Goal: Information Seeking & Learning: Learn about a topic

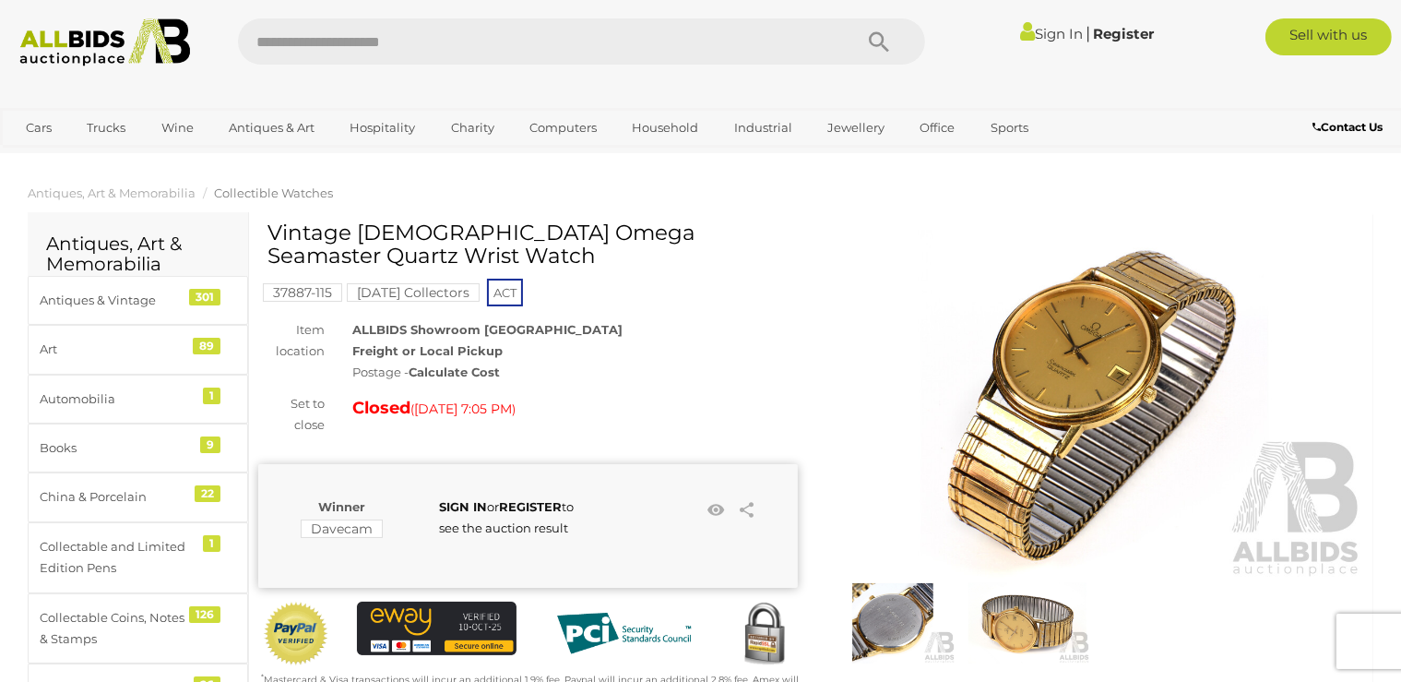
click at [347, 42] on input "text" at bounding box center [536, 41] width 596 height 46
type input "*******"
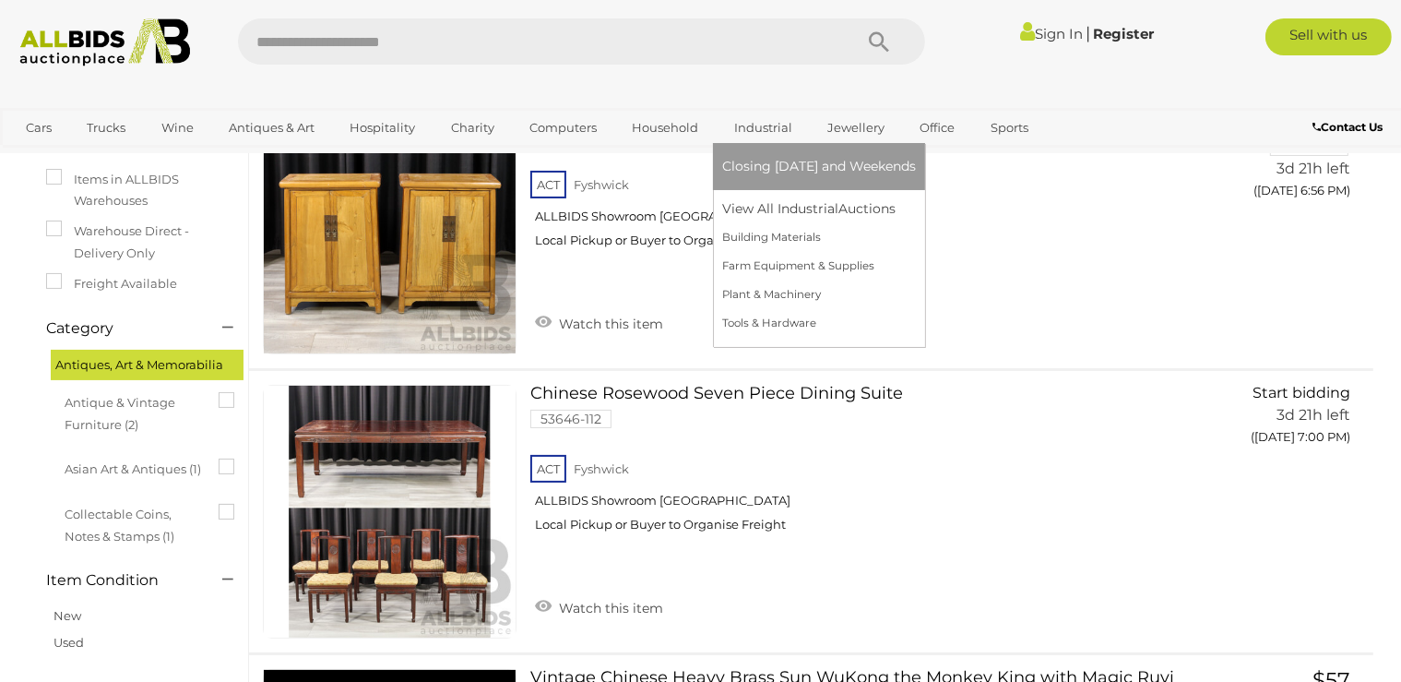
scroll to position [292, 0]
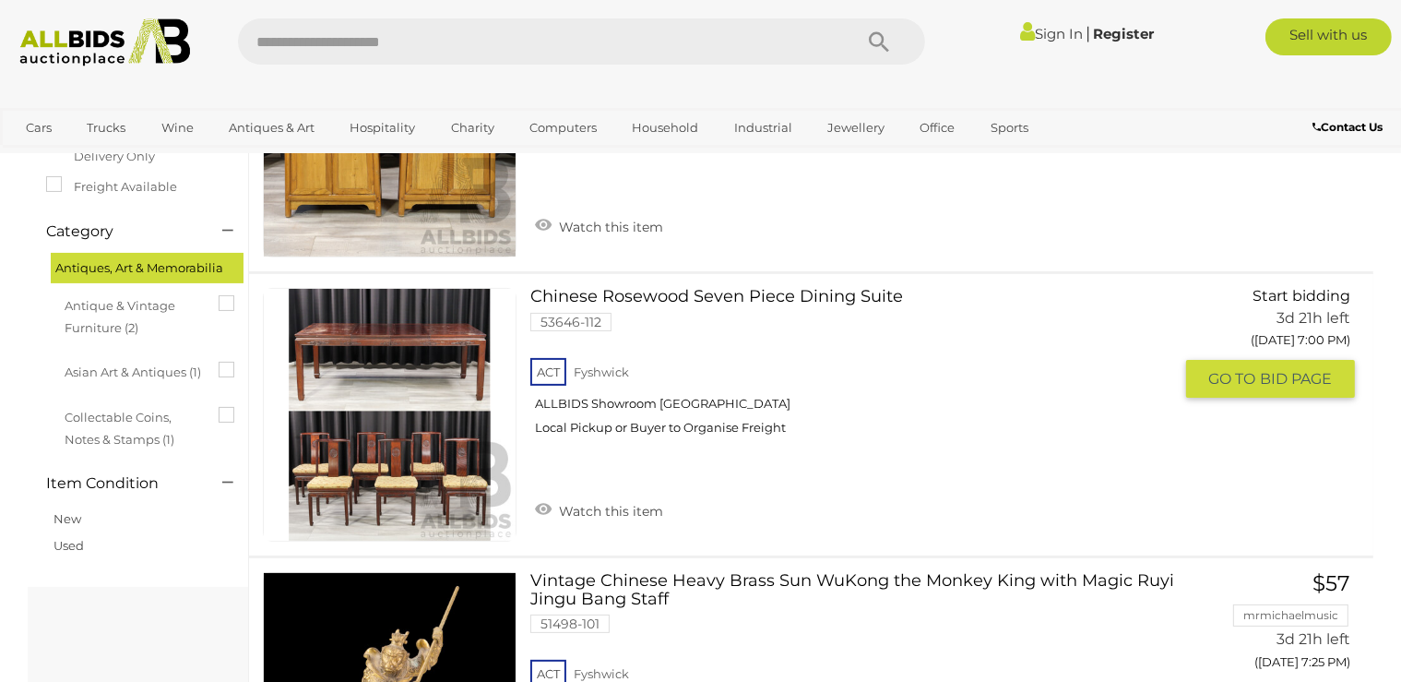
click at [407, 456] on img at bounding box center [390, 415] width 252 height 252
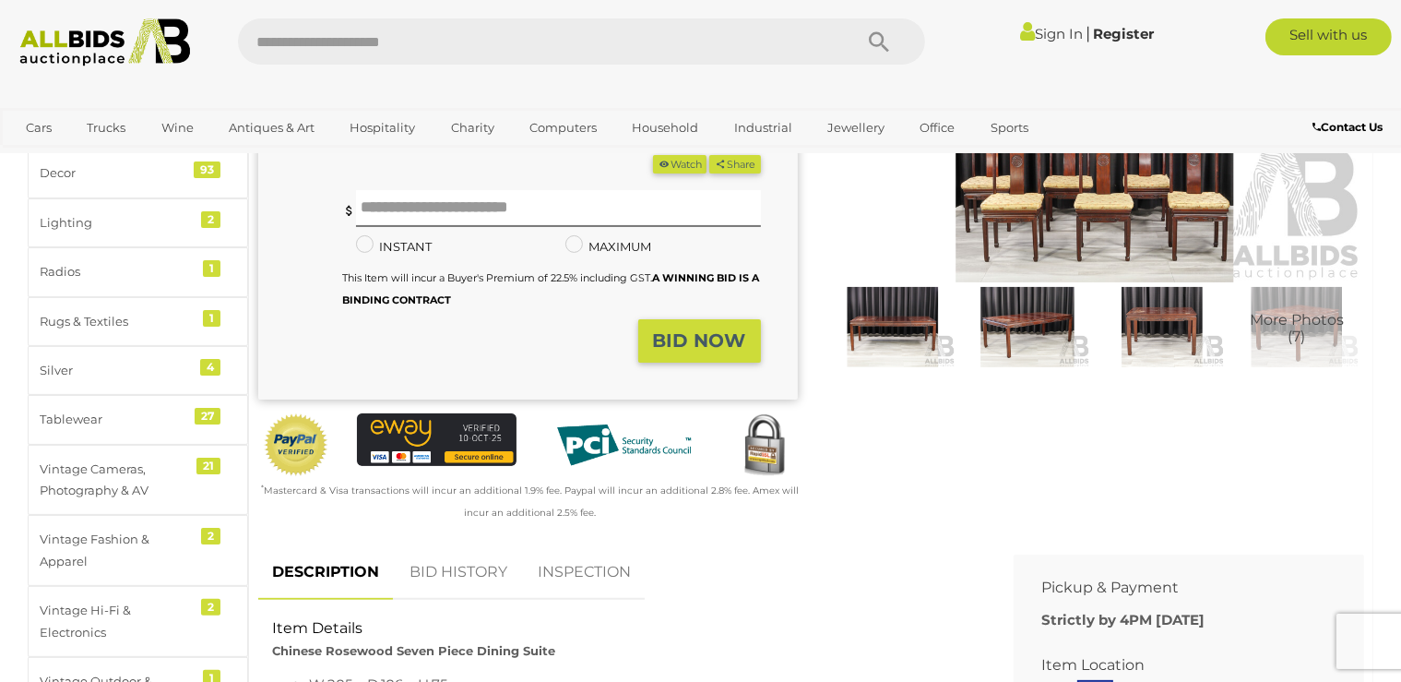
scroll to position [292, 0]
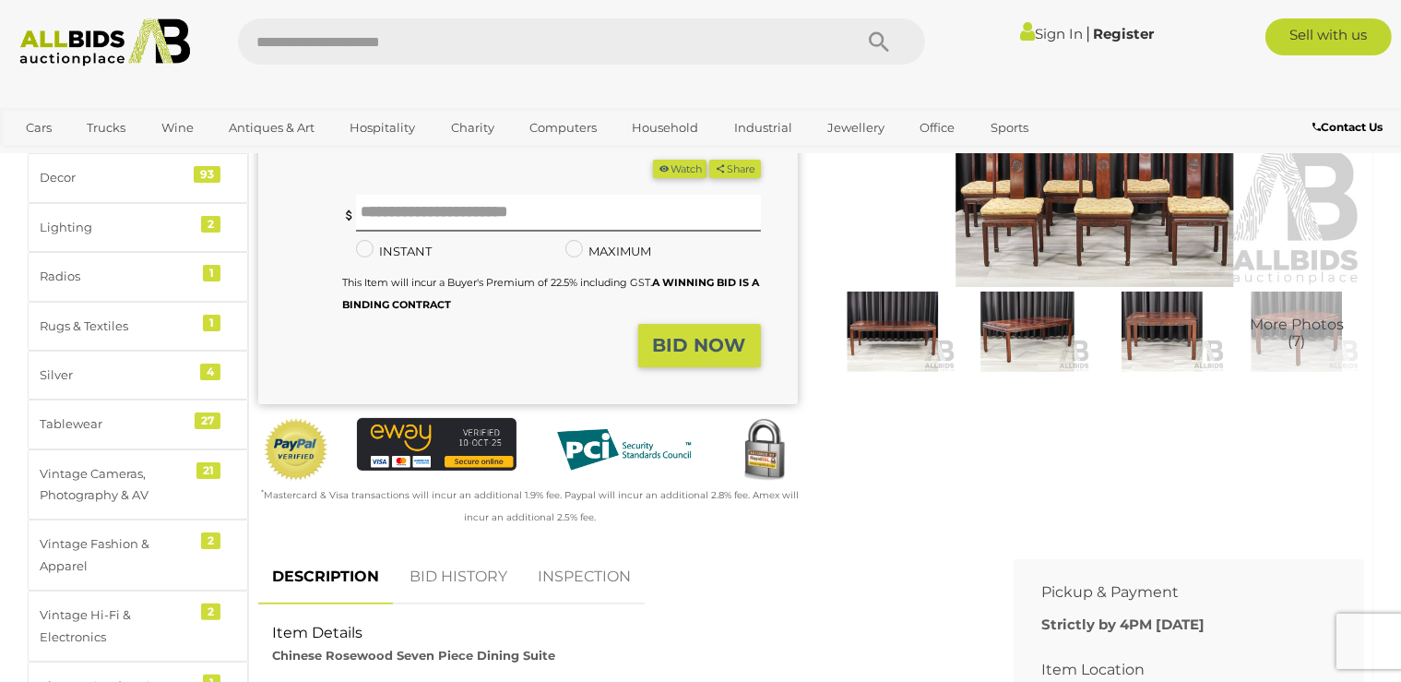
click at [1261, 339] on span "More Photos (7)" at bounding box center [1297, 333] width 94 height 32
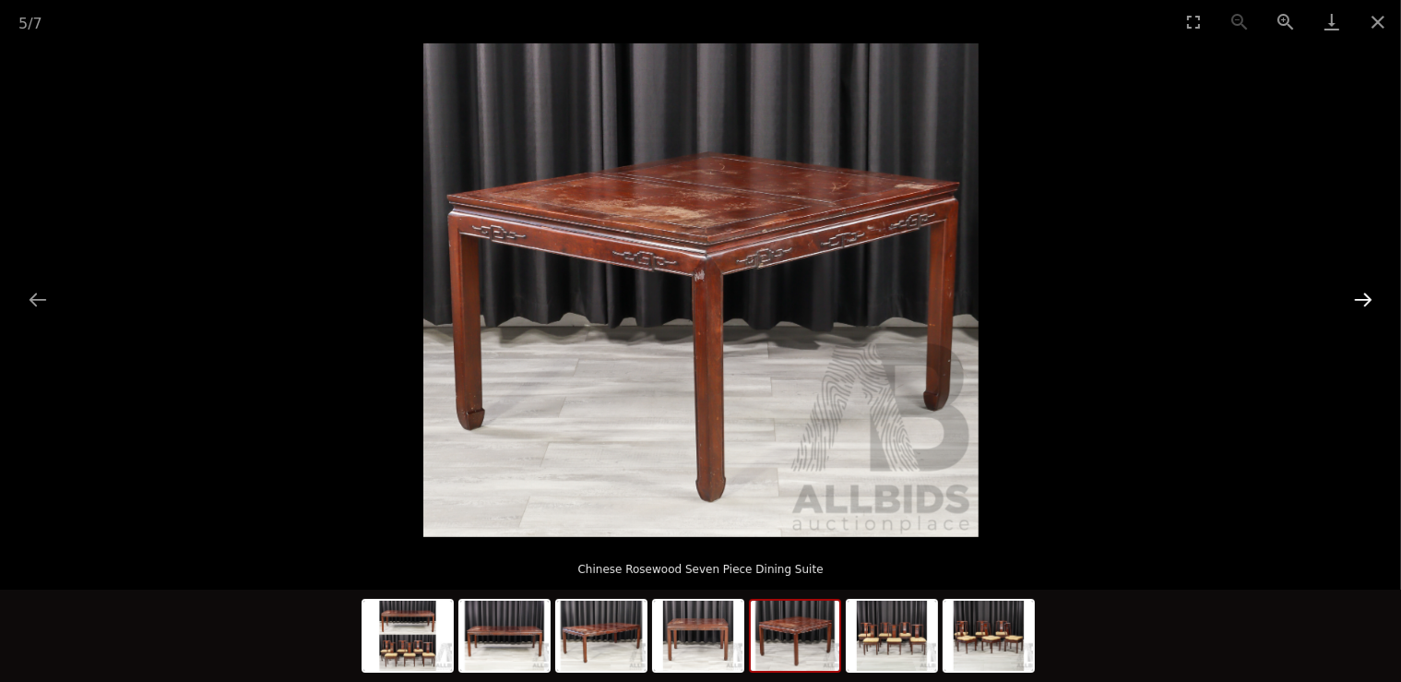
click at [1364, 301] on button "Next slide" at bounding box center [1363, 299] width 39 height 36
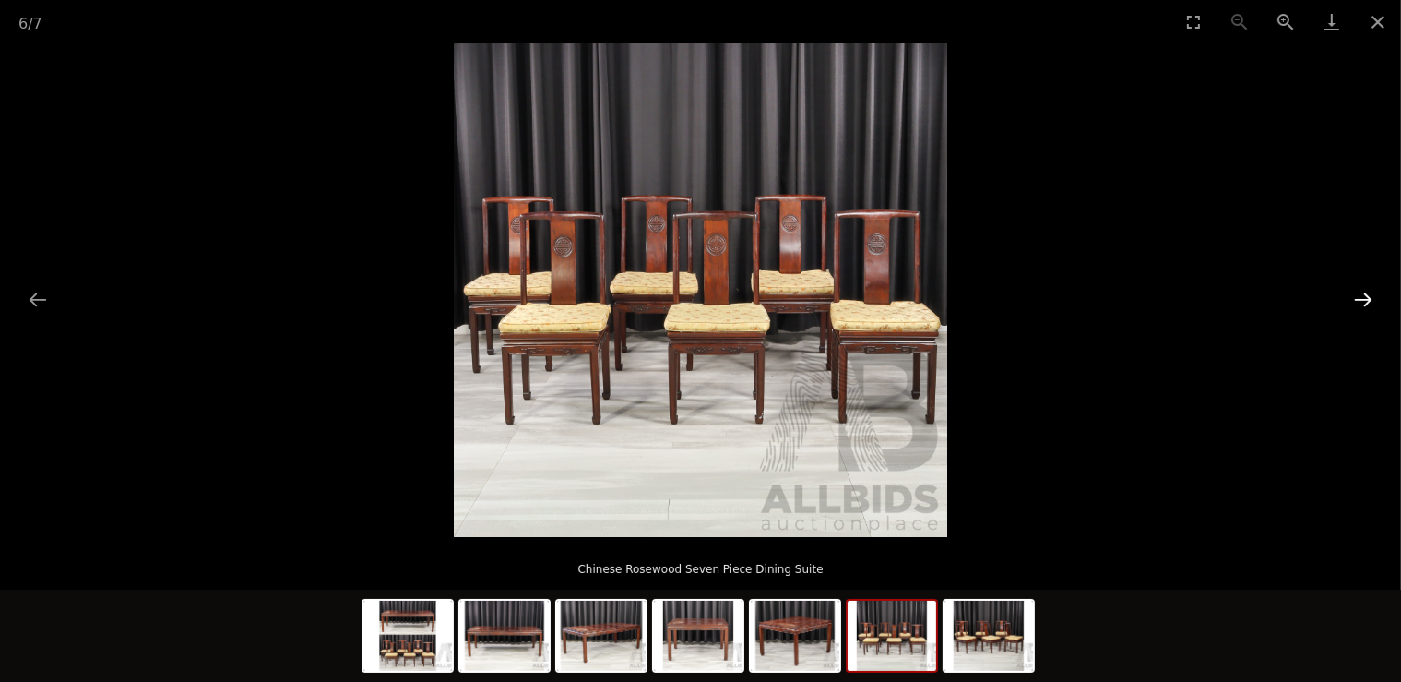
click at [1364, 300] on button "Next slide" at bounding box center [1363, 299] width 39 height 36
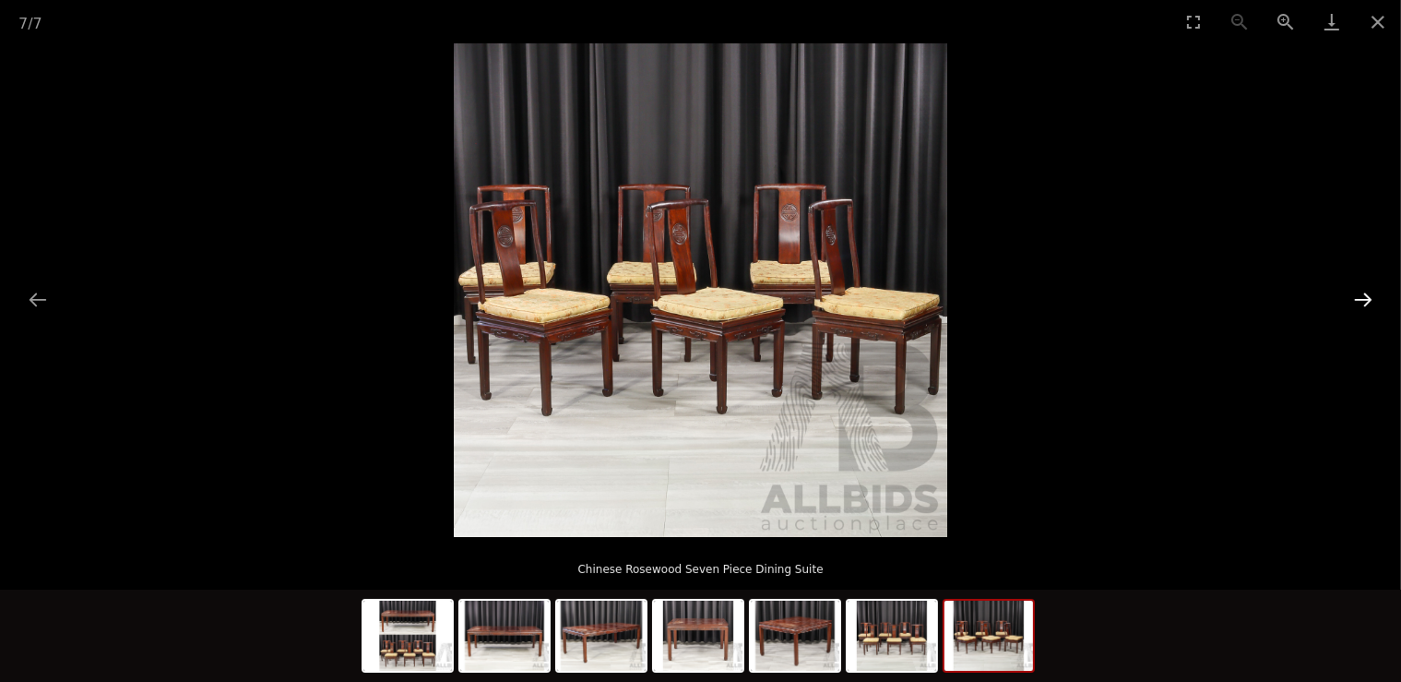
click at [1364, 299] on button "Next slide" at bounding box center [1363, 299] width 39 height 36
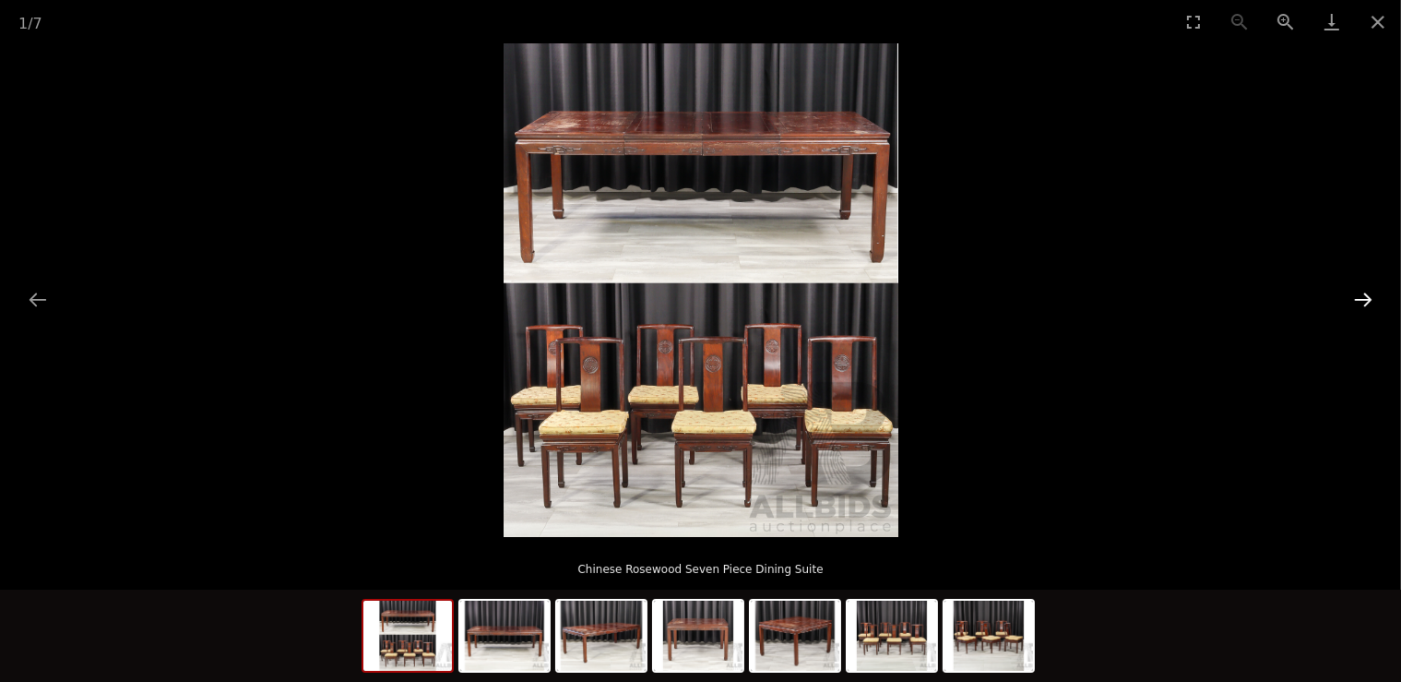
click at [1356, 301] on button "Next slide" at bounding box center [1363, 299] width 39 height 36
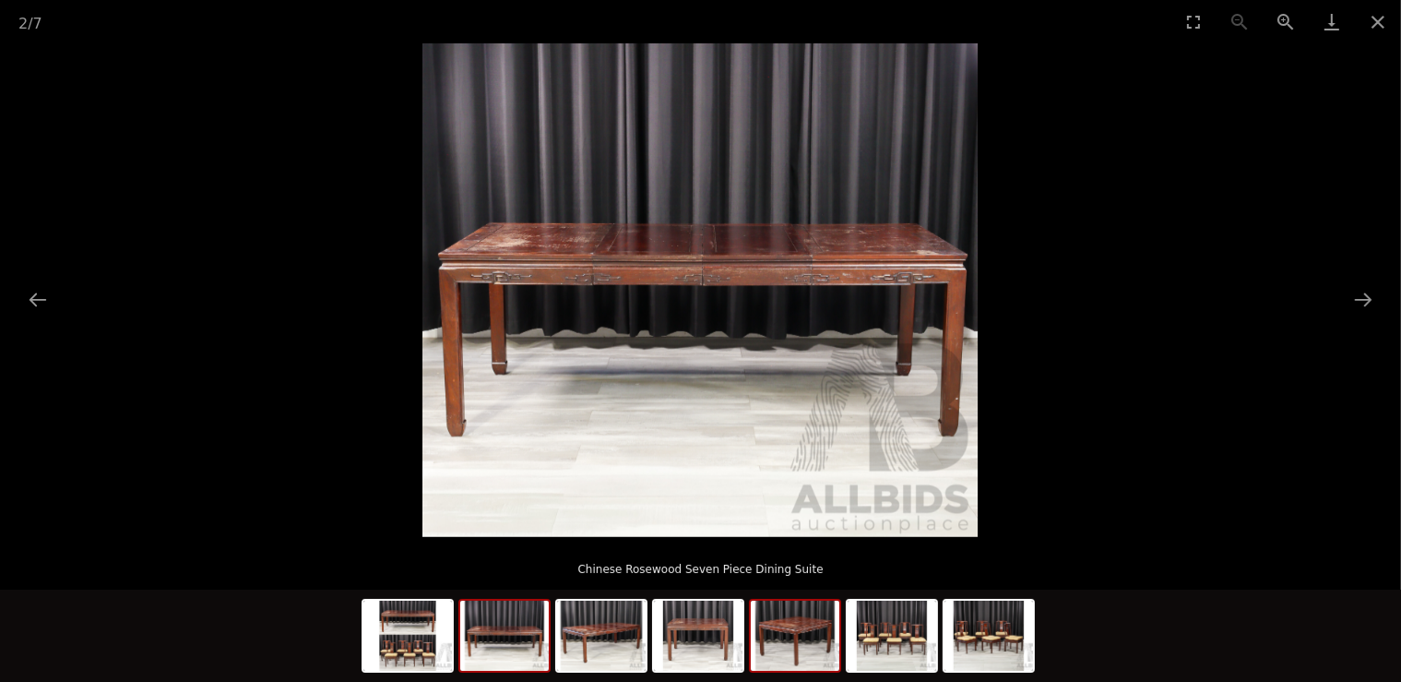
click at [779, 623] on img at bounding box center [795, 636] width 89 height 70
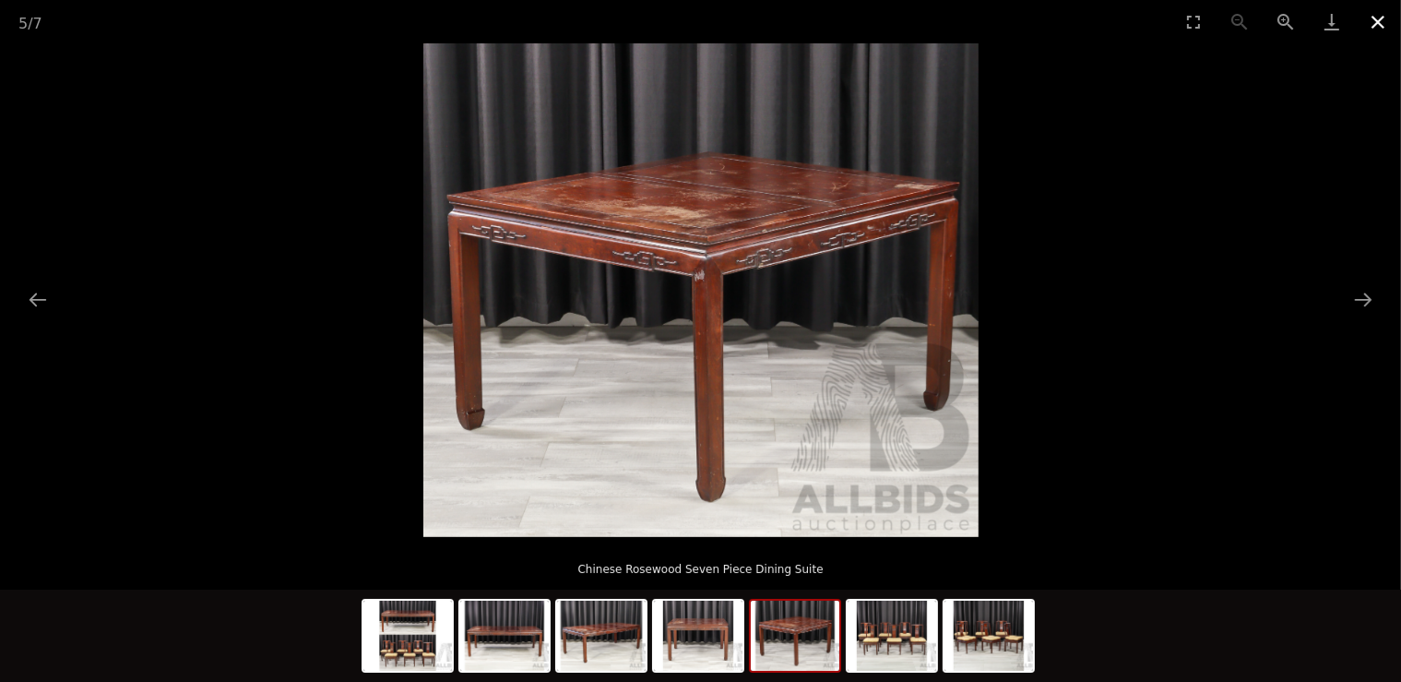
click at [1375, 21] on button "Close gallery" at bounding box center [1378, 21] width 46 height 43
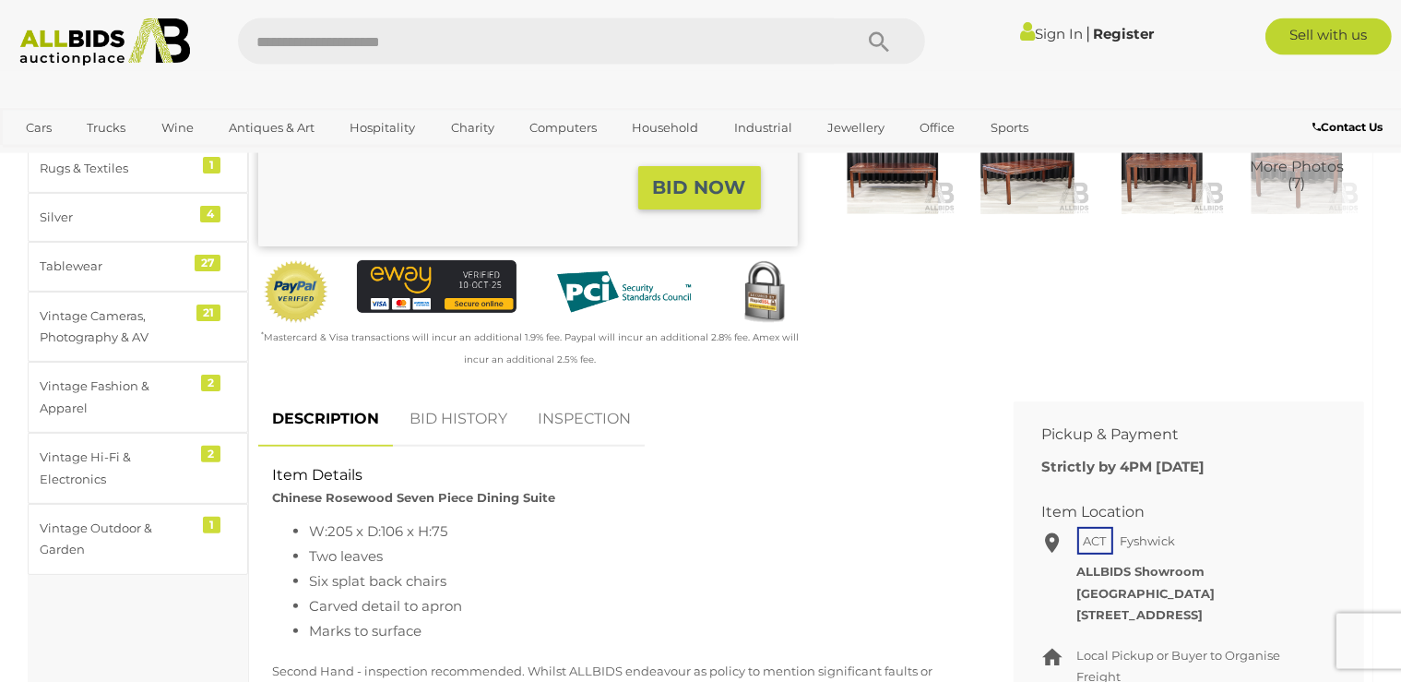
scroll to position [389, 0]
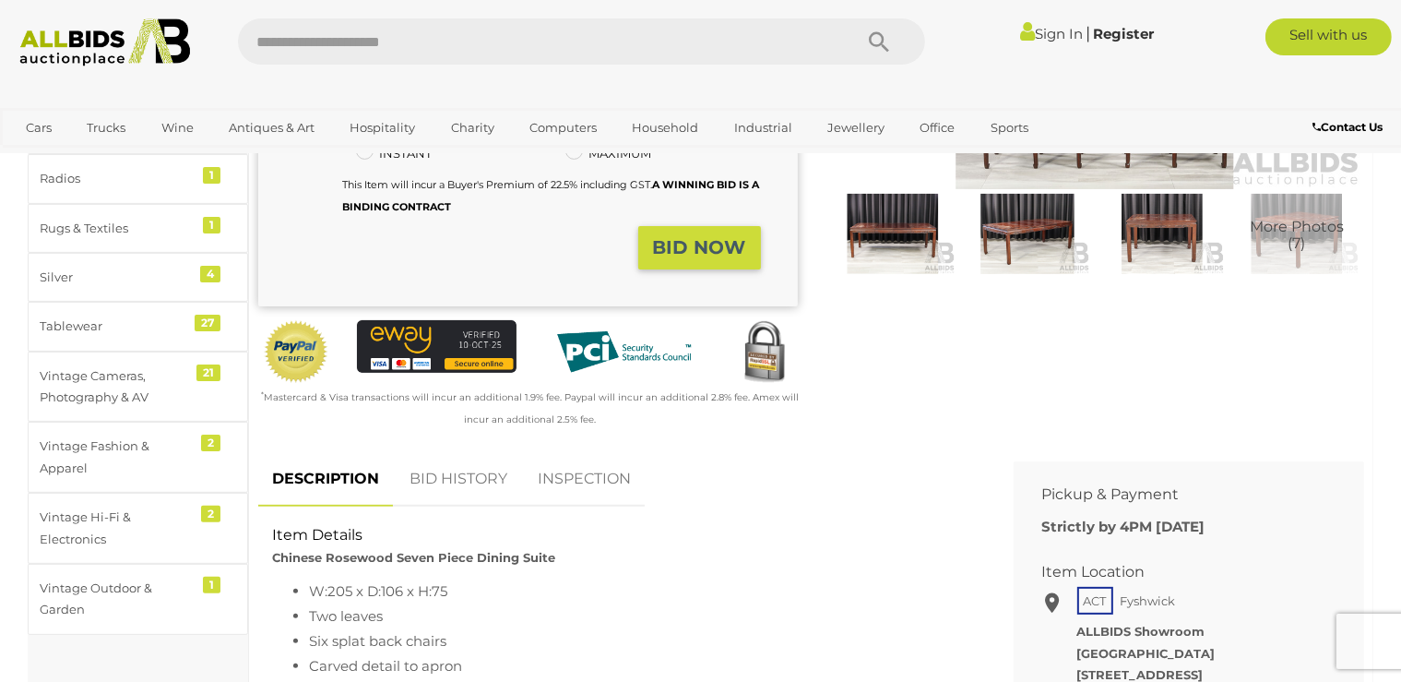
click at [65, 42] on img at bounding box center [104, 42] width 189 height 48
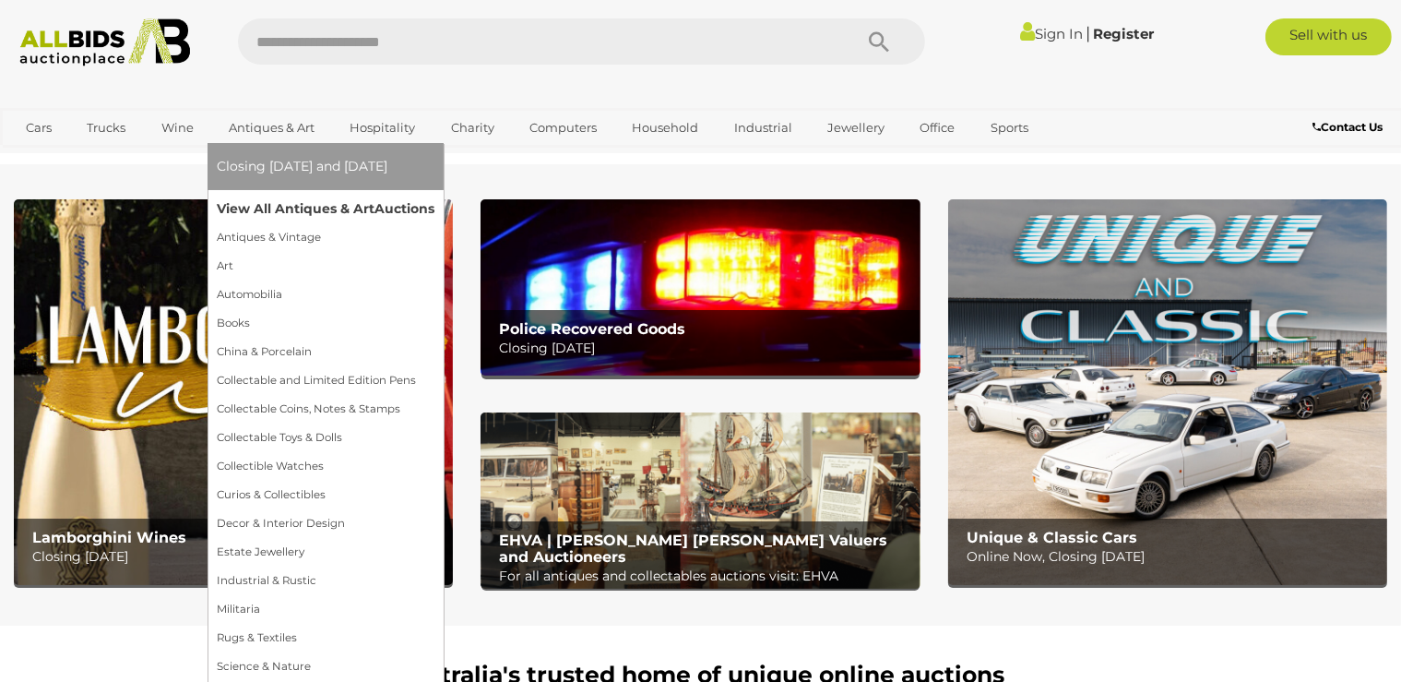
click at [248, 214] on link "View All Antiques & Art Auctions" at bounding box center [326, 209] width 218 height 29
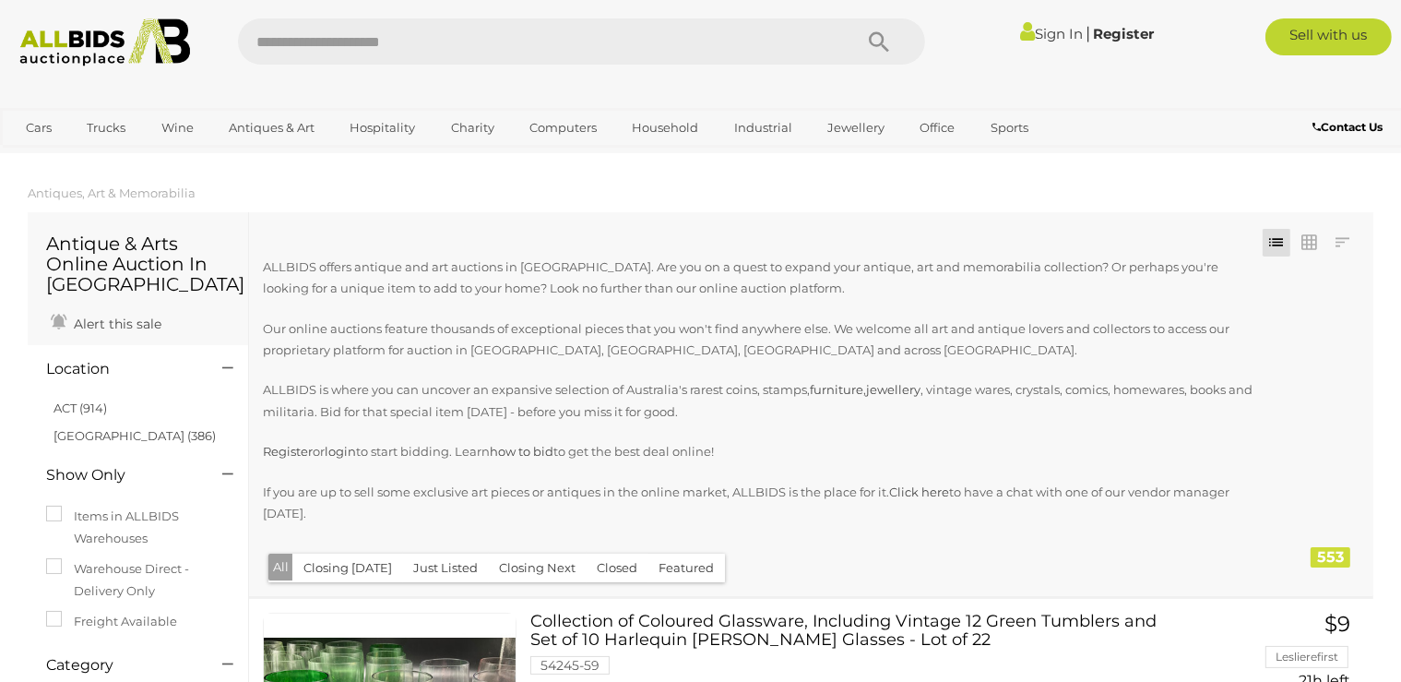
click at [452, 554] on button "Just Listed" at bounding box center [445, 568] width 87 height 29
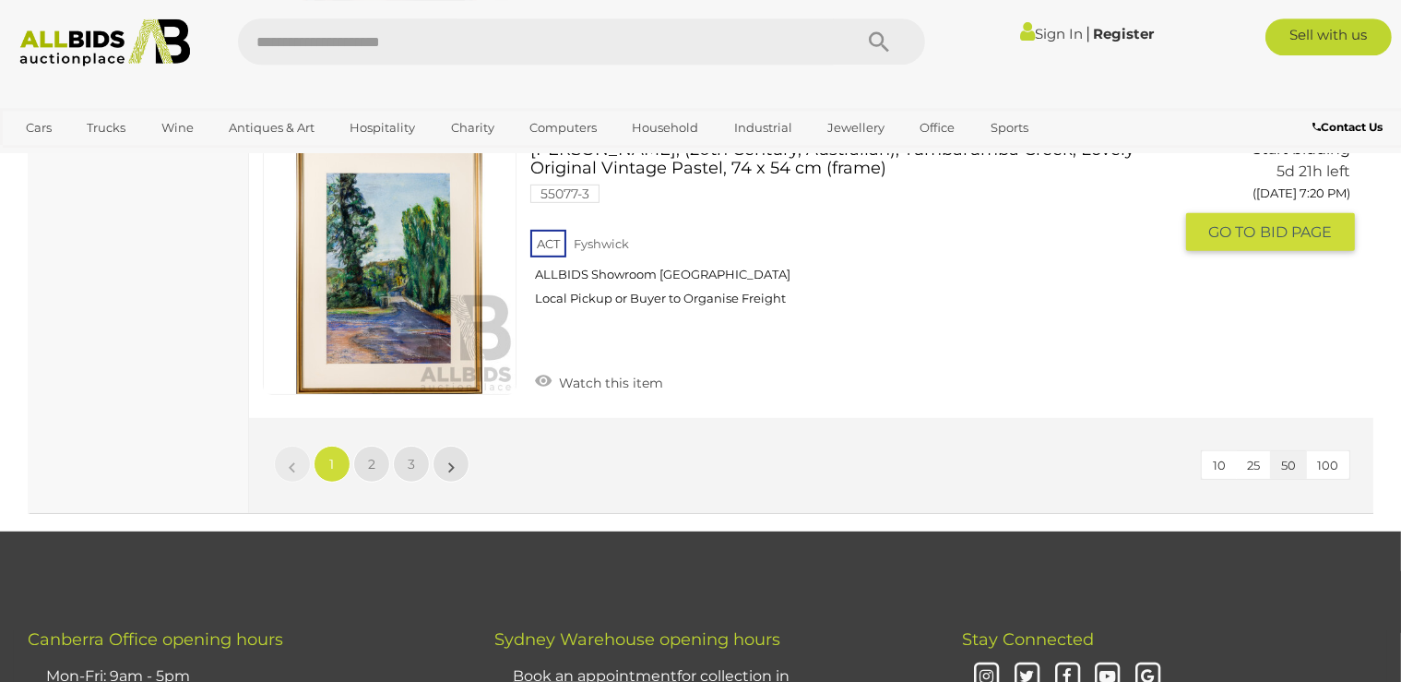
scroll to position [14904, 0]
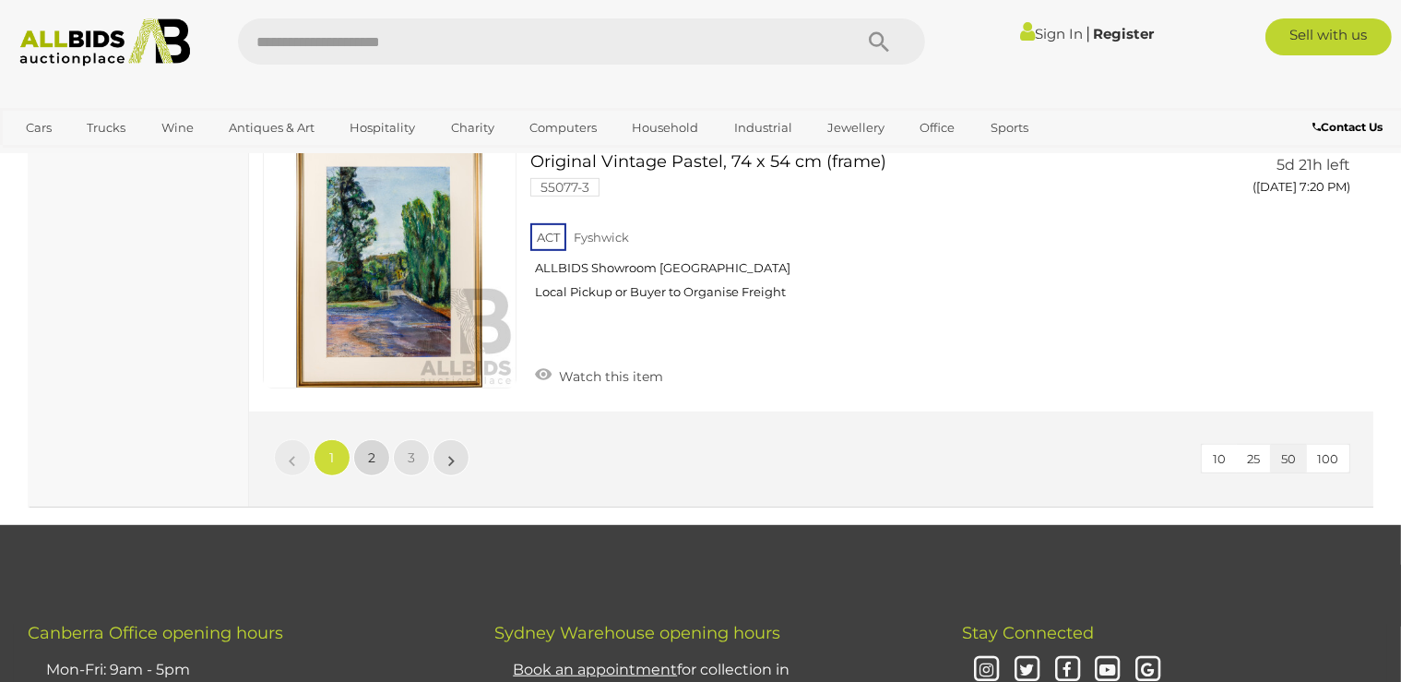
click at [373, 449] on span "2" at bounding box center [371, 457] width 7 height 17
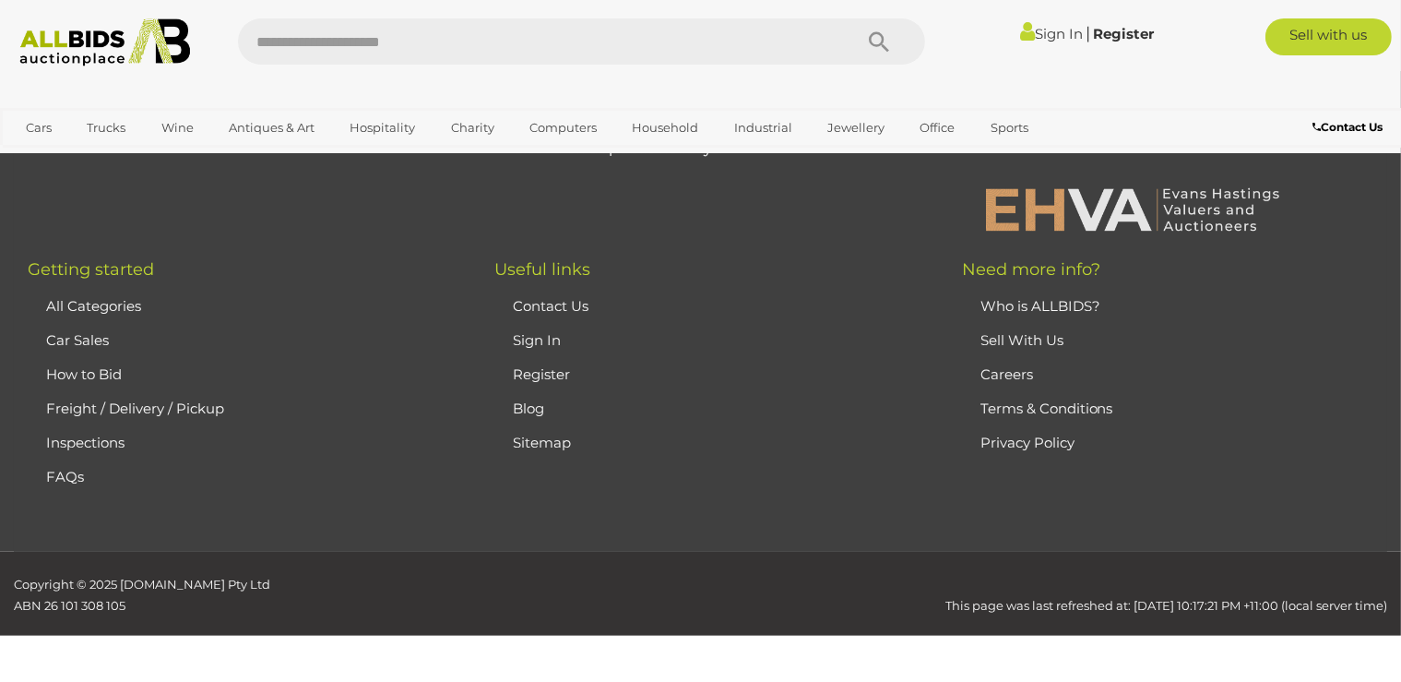
scroll to position [411, 0]
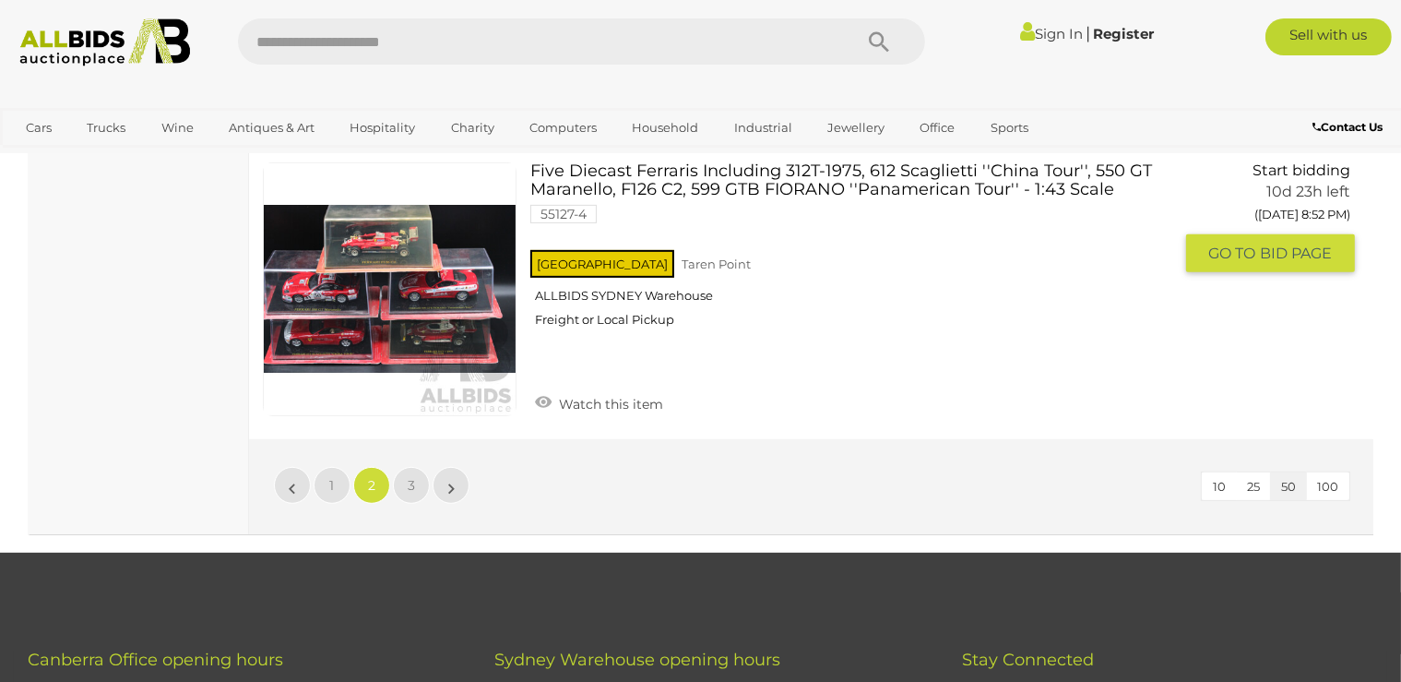
scroll to position [14927, 0]
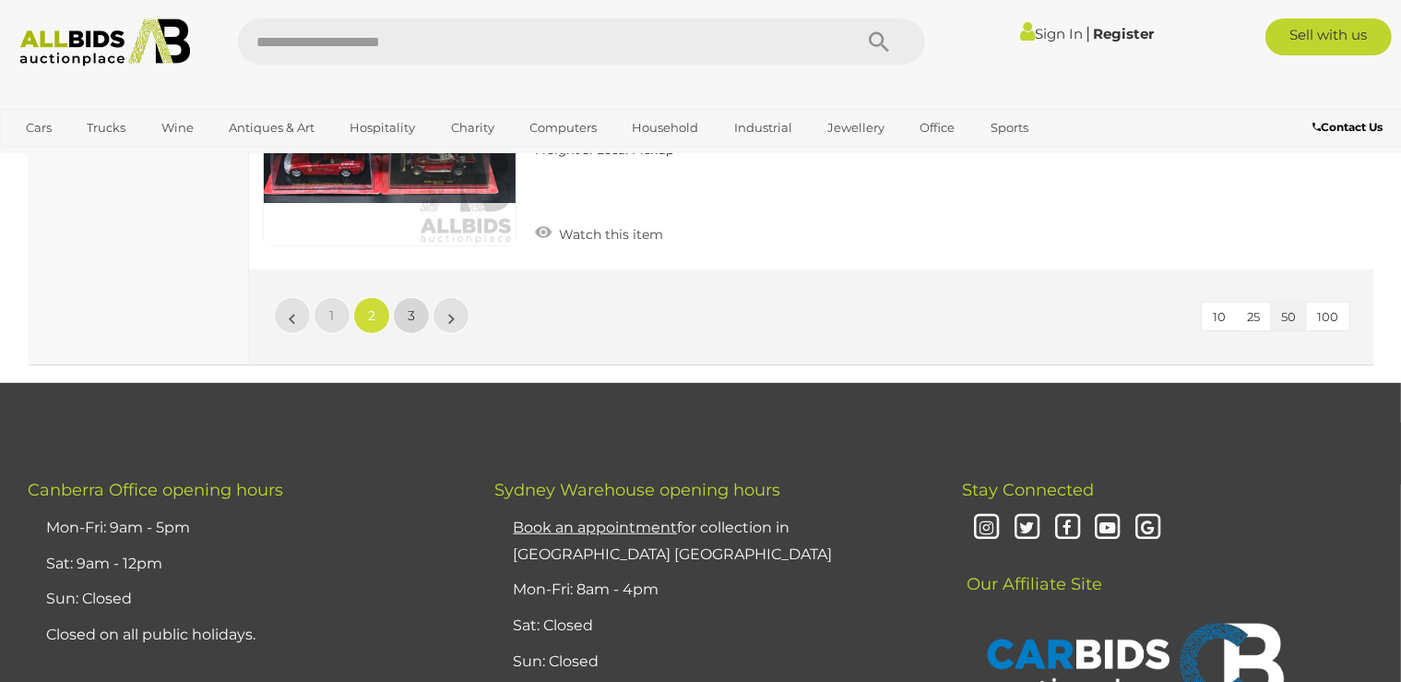
click at [430, 297] on link "3" at bounding box center [411, 315] width 37 height 37
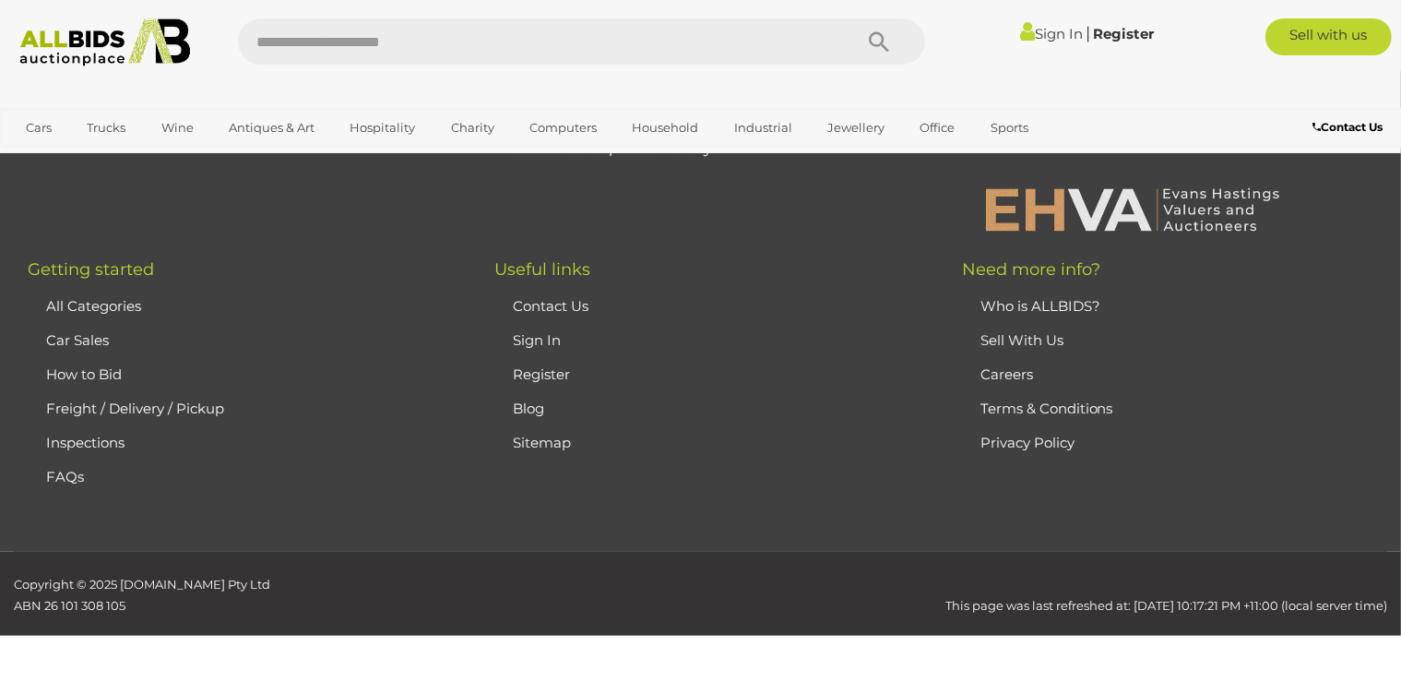
scroll to position [411, 0]
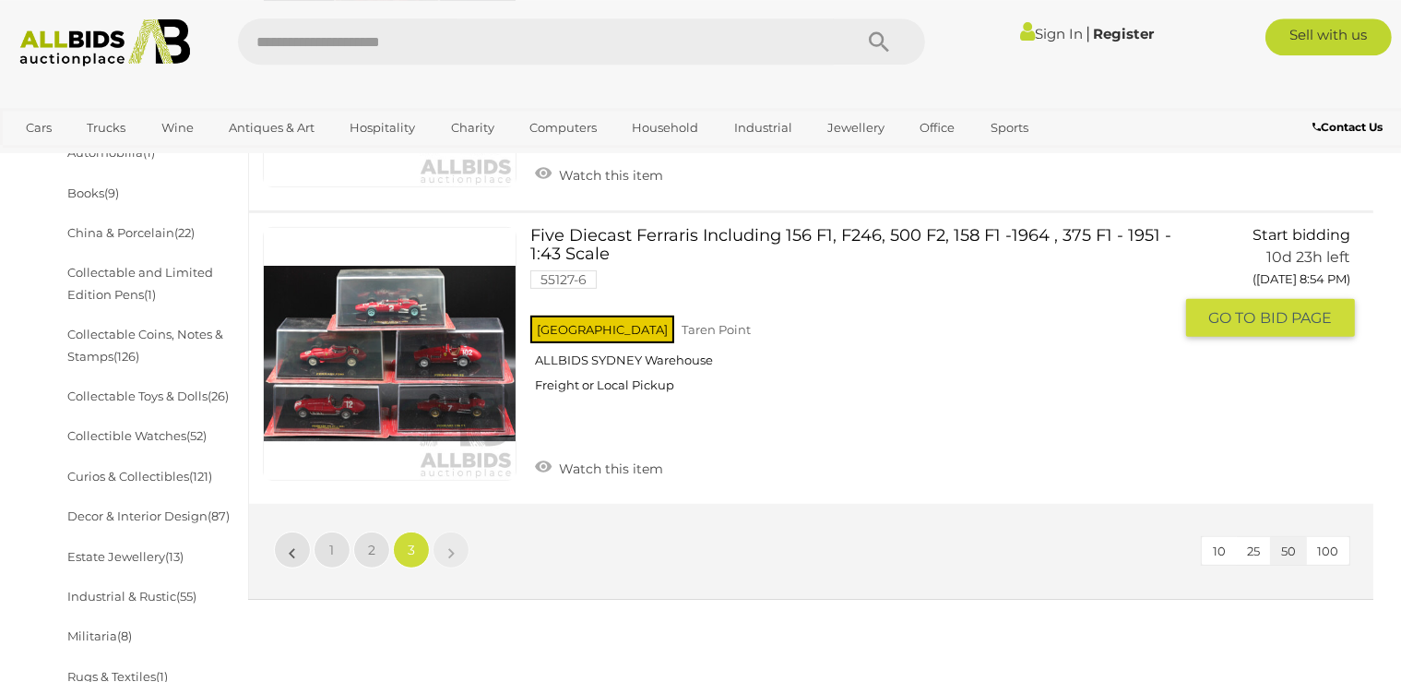
scroll to position [899, 0]
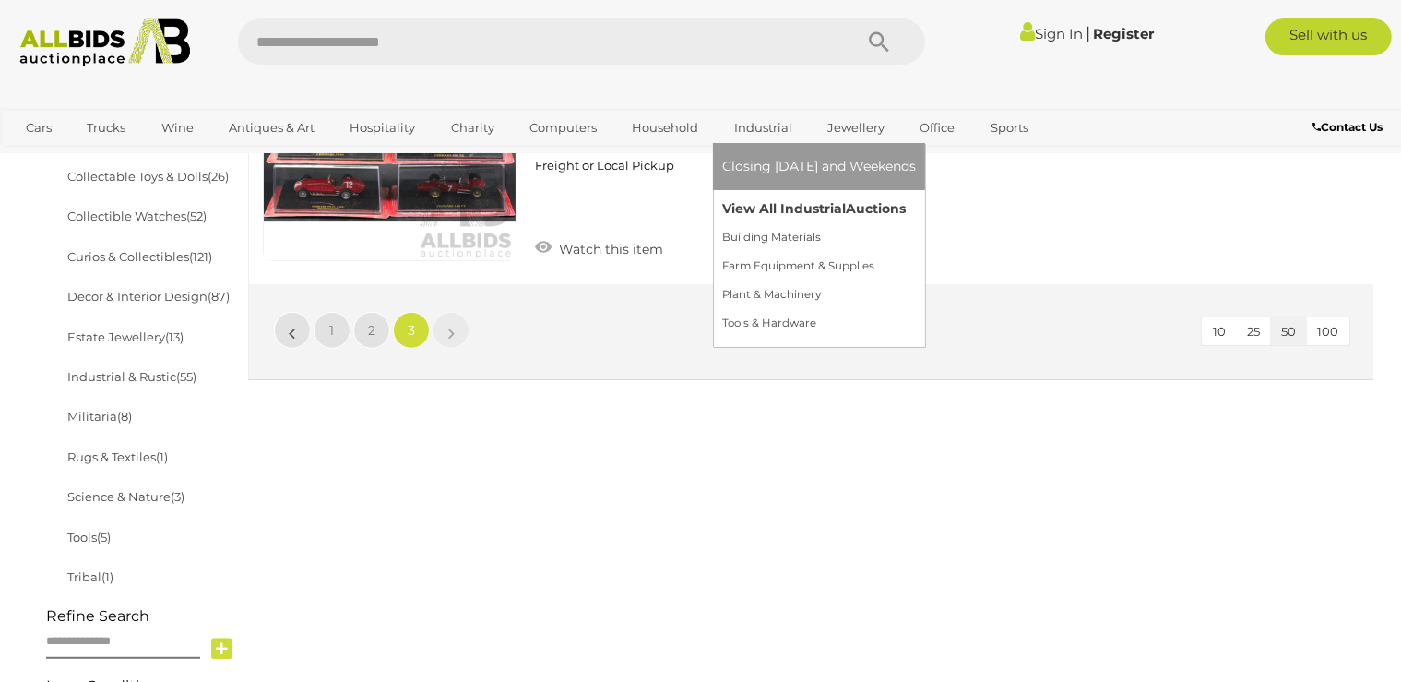
click at [744, 205] on link "View All Industrial Auctions" at bounding box center [819, 209] width 194 height 29
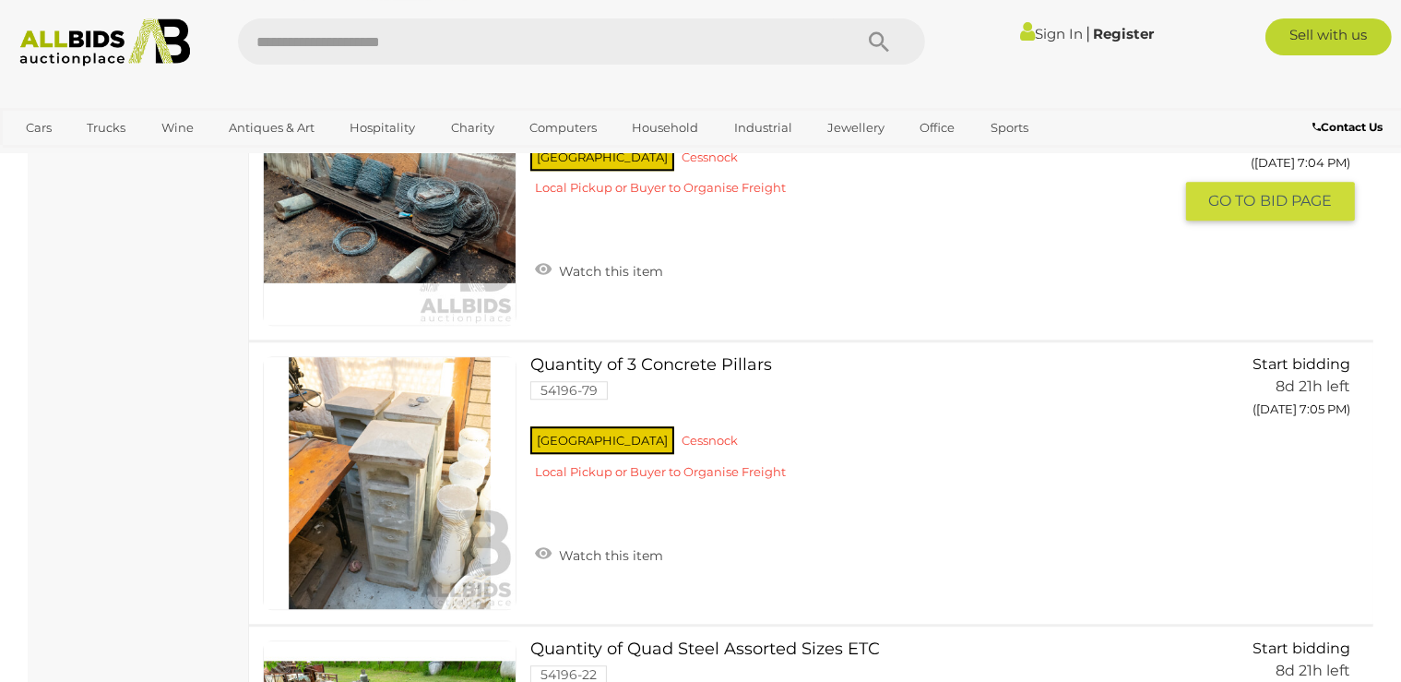
scroll to position [11885, 0]
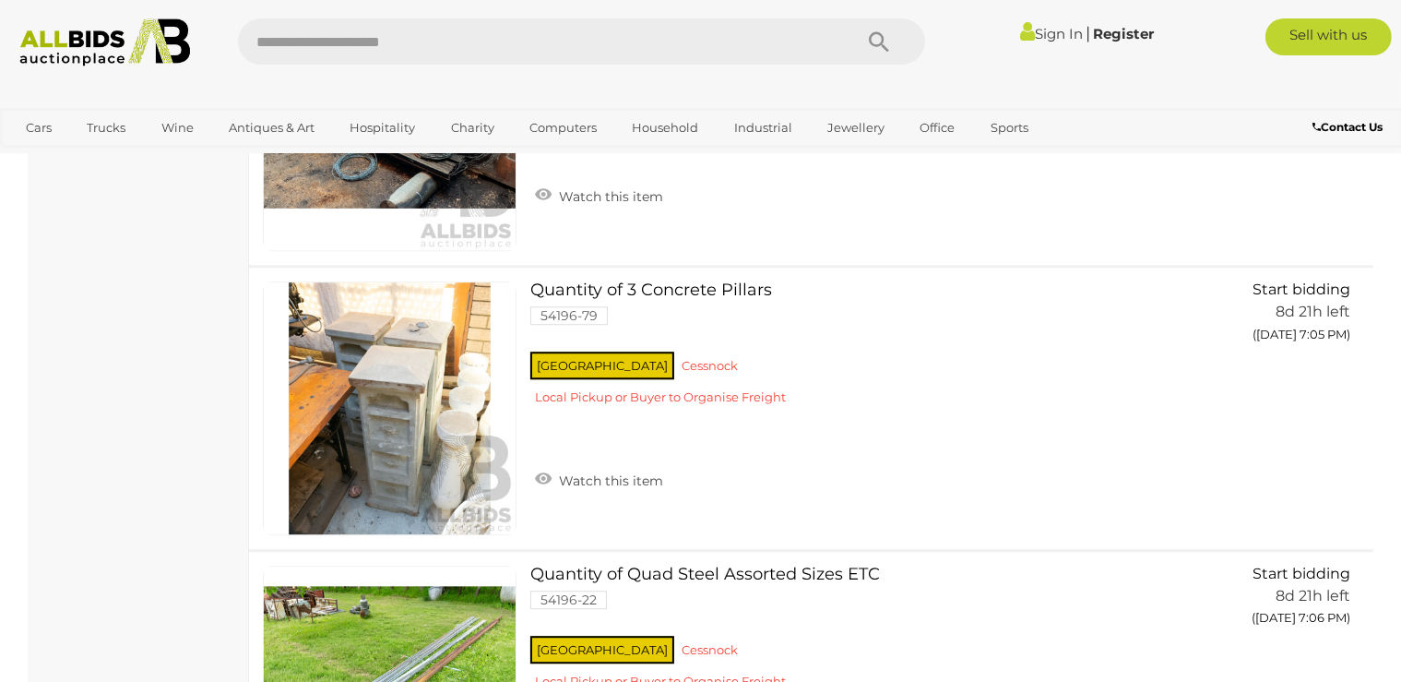
click at [150, 42] on img at bounding box center [104, 42] width 189 height 48
